Goal: Task Accomplishment & Management: Use online tool/utility

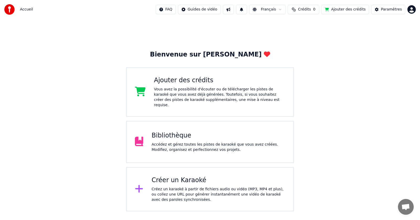
click at [175, 178] on div "Créer un Karaoké" at bounding box center [219, 180] width 134 height 8
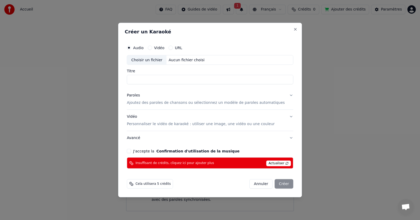
click at [266, 163] on span "Actualiser" at bounding box center [278, 164] width 25 height 6
click at [280, 163] on span "Actualiser" at bounding box center [278, 164] width 25 height 6
click at [279, 164] on span "Actualiser" at bounding box center [278, 164] width 25 height 6
click at [280, 163] on span "Actualiser" at bounding box center [278, 164] width 25 height 6
click at [293, 29] on button "Close" at bounding box center [295, 29] width 4 height 4
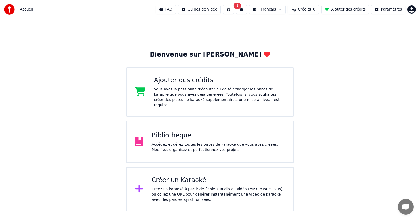
click at [247, 9] on button "1" at bounding box center [241, 9] width 11 height 9
click at [352, 10] on button "Ajouter des crédits" at bounding box center [346, 9] width 48 height 9
